Goal: Task Accomplishment & Management: Manage account settings

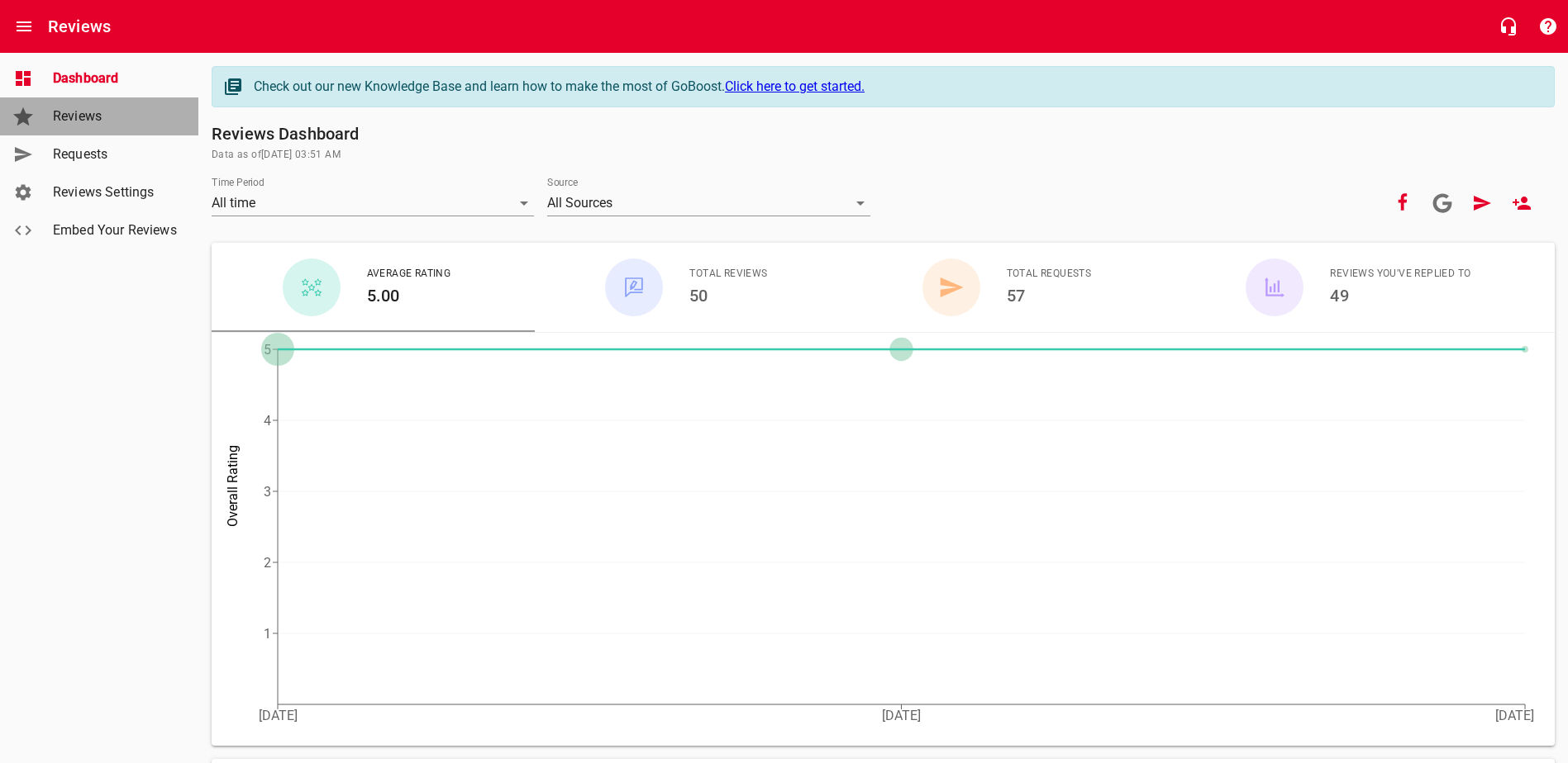
click at [105, 122] on span "Reviews" at bounding box center [115, 116] width 125 height 20
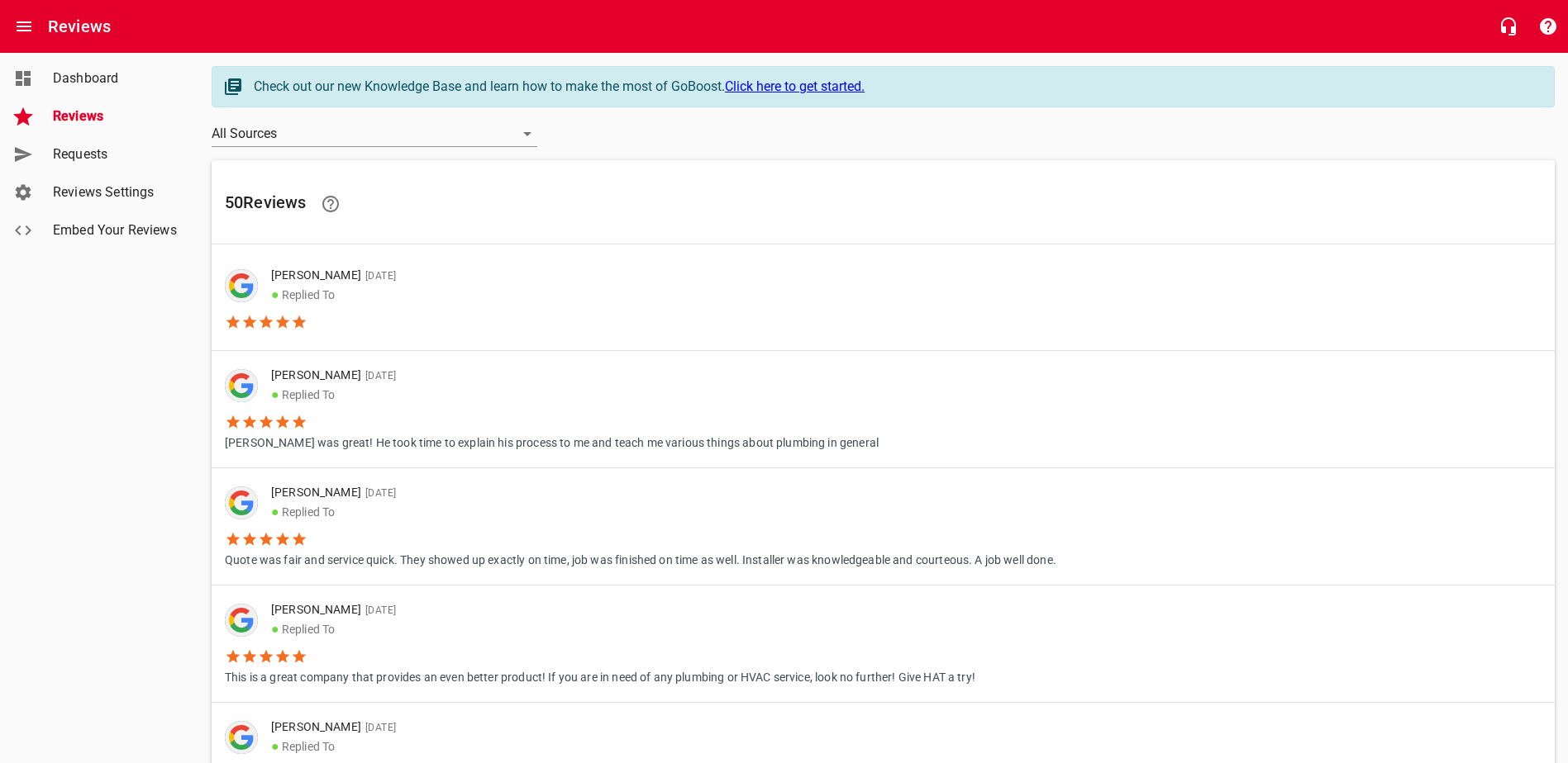
click at [90, 153] on span "Requests" at bounding box center [115, 154] width 125 height 20
